Goal: Browse casually

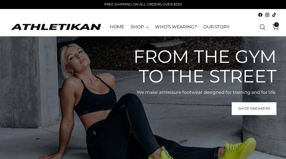
click at [26, 26] on img "ATHLETIKAN" at bounding box center [56, 27] width 93 height 8
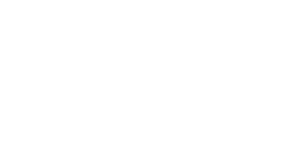
scroll to position [11, 0]
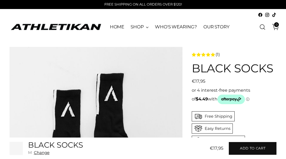
click at [26, 26] on img "ATHLETIKAN" at bounding box center [56, 27] width 93 height 8
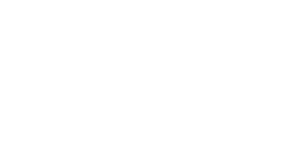
scroll to position [11, 0]
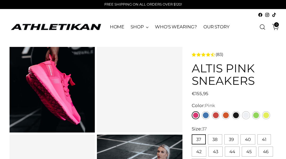
click at [26, 26] on img "ATHLETIKAN" at bounding box center [56, 27] width 93 height 8
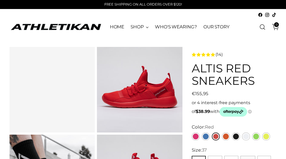
click at [26, 26] on img "ATHLETIKAN" at bounding box center [56, 27] width 93 height 8
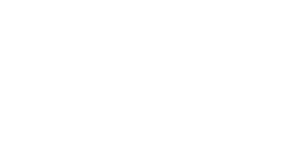
scroll to position [11, 0]
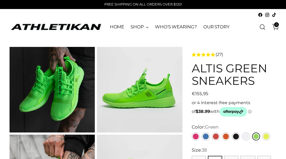
click at [26, 26] on img "ATHLETIKAN" at bounding box center [56, 27] width 93 height 8
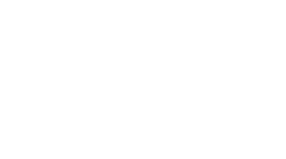
scroll to position [11, 0]
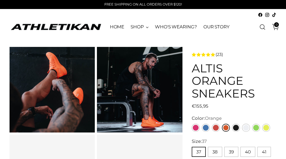
click at [26, 26] on img "ATHLETIKAN" at bounding box center [56, 27] width 93 height 8
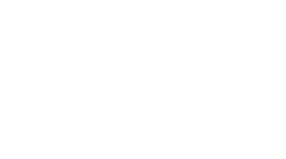
scroll to position [11, 0]
